Goal: Find specific page/section: Find specific page/section

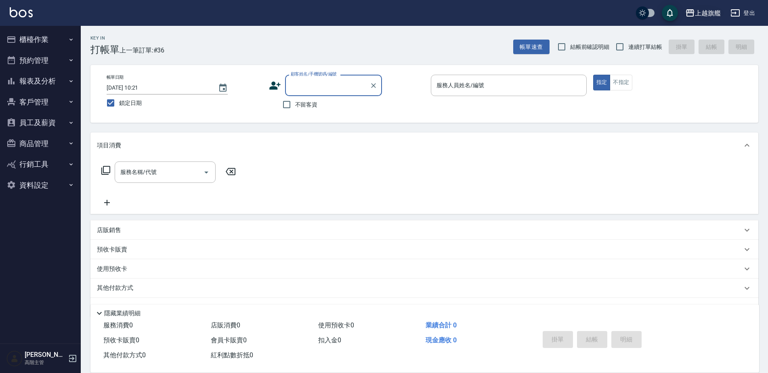
click at [715, 11] on div "上越旗艦" at bounding box center [708, 13] width 26 height 10
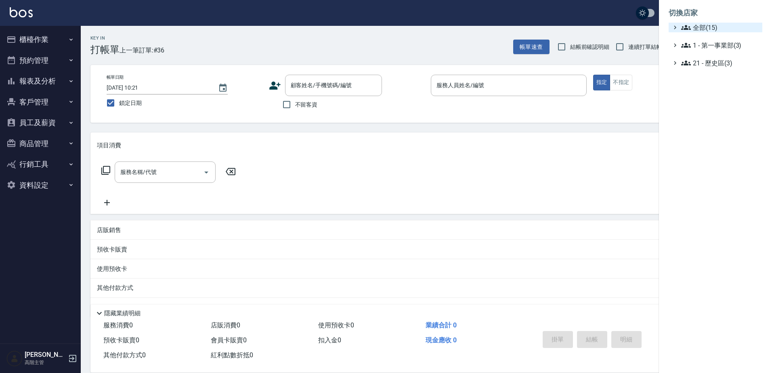
click at [707, 25] on span "全部(15)" at bounding box center [720, 28] width 78 height 10
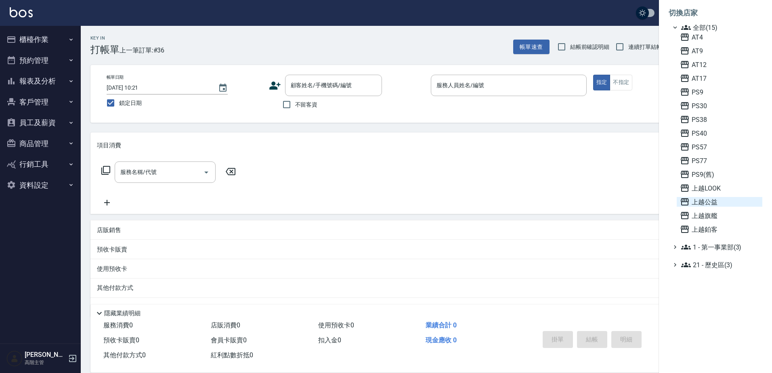
click at [714, 201] on span "上越公益" at bounding box center [719, 202] width 79 height 10
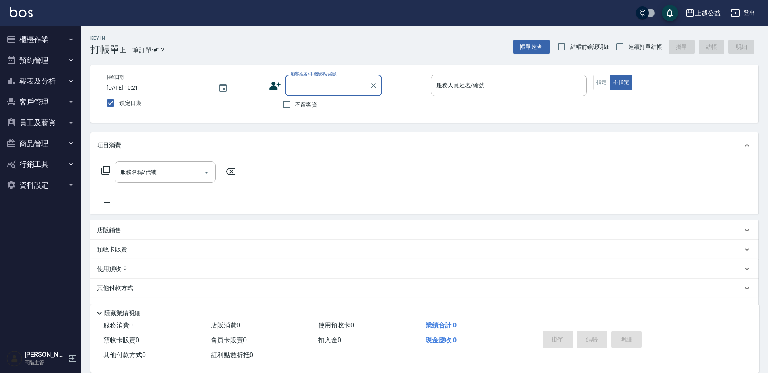
click at [38, 40] on button "櫃檯作業" at bounding box center [40, 39] width 74 height 21
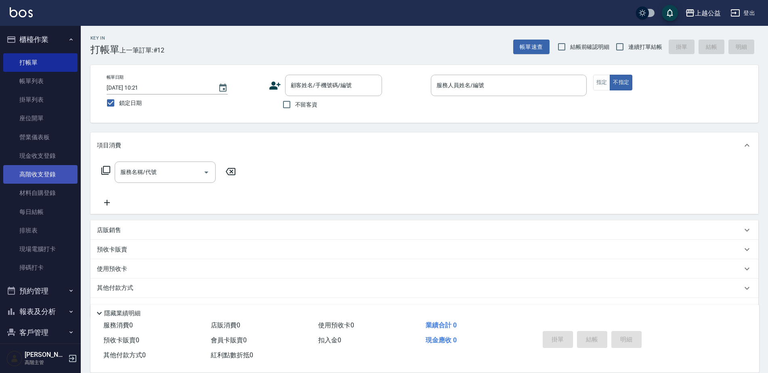
click at [35, 177] on link "高階收支登錄" at bounding box center [40, 174] width 74 height 19
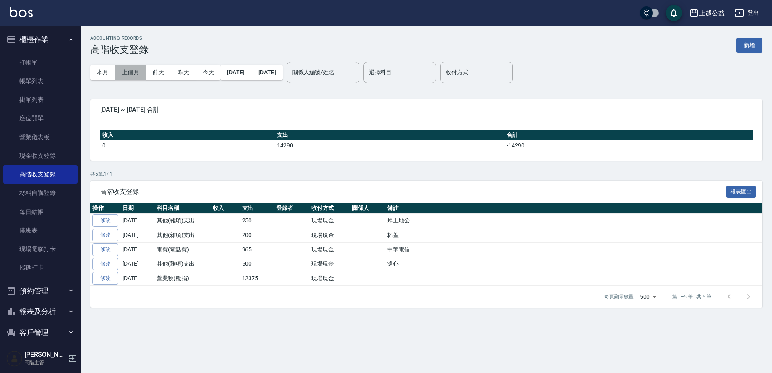
click at [136, 75] on button "上個月" at bounding box center [130, 72] width 31 height 15
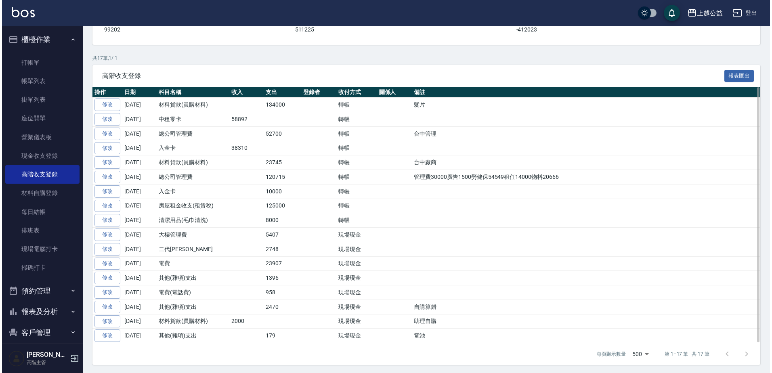
scroll to position [117, 0]
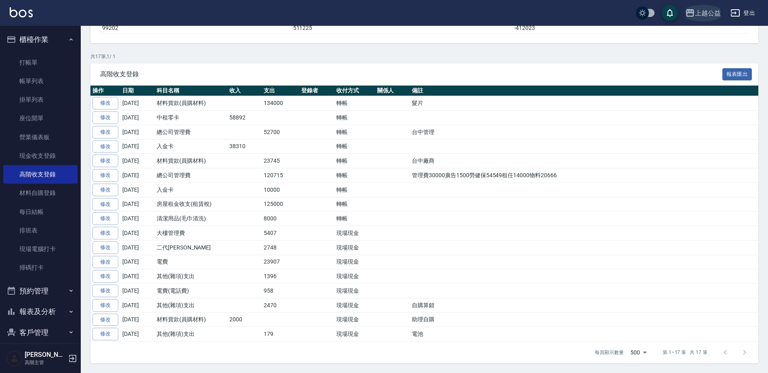
click at [707, 12] on div "上越公益" at bounding box center [708, 13] width 26 height 10
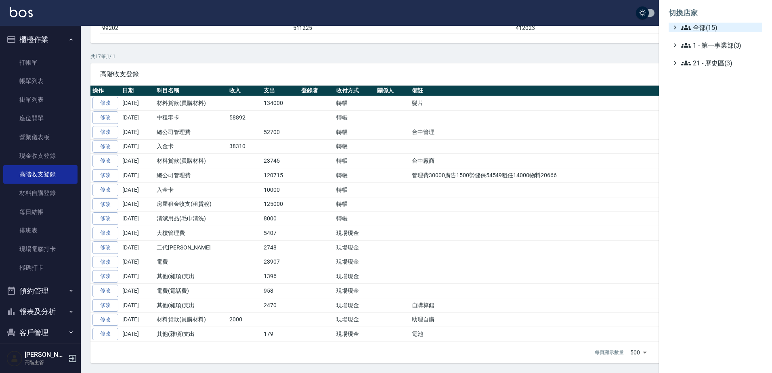
click at [696, 29] on span "全部(15)" at bounding box center [720, 28] width 78 height 10
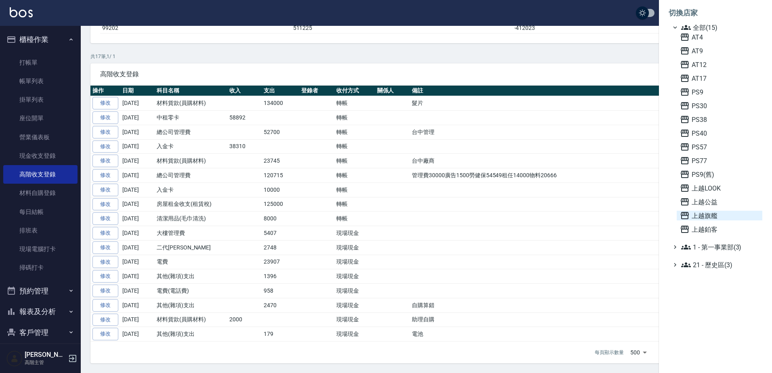
click at [698, 216] on span "上越旗艦" at bounding box center [719, 216] width 79 height 10
